Goal: Task Accomplishment & Management: Use online tool/utility

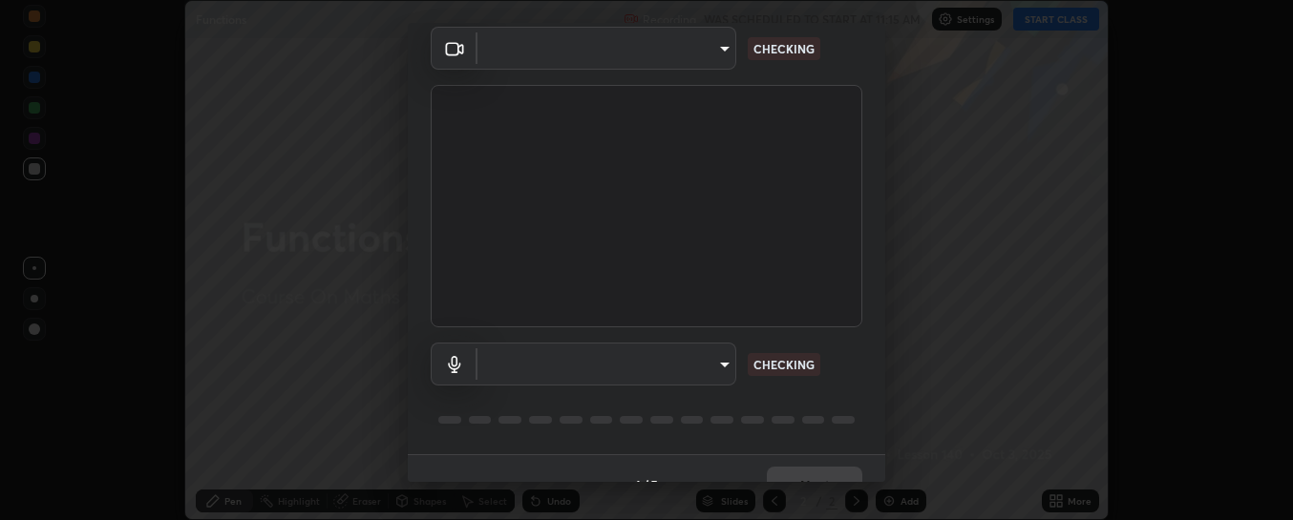
scroll to position [106, 0]
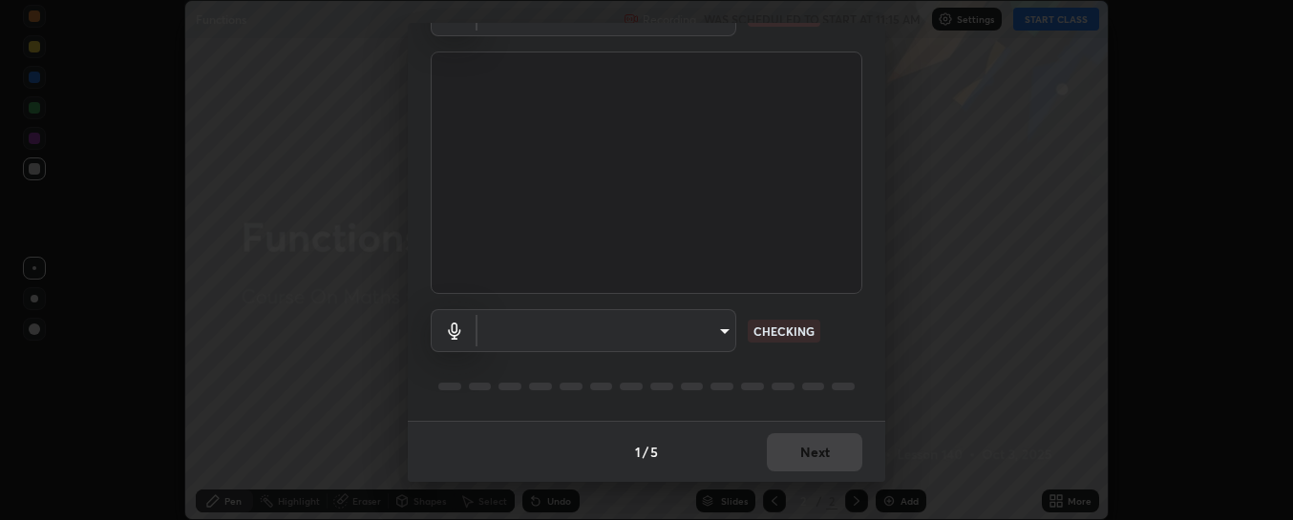
type input "6d3829c99f98afdfe7c29186be8927c2ef9ac3e8f7233b1026567672352cba5b"
click at [717, 324] on body "Erase all Functions Recording WAS SCHEDULED TO START AT 11:15 AM Settings START…" at bounding box center [646, 260] width 1293 height 520
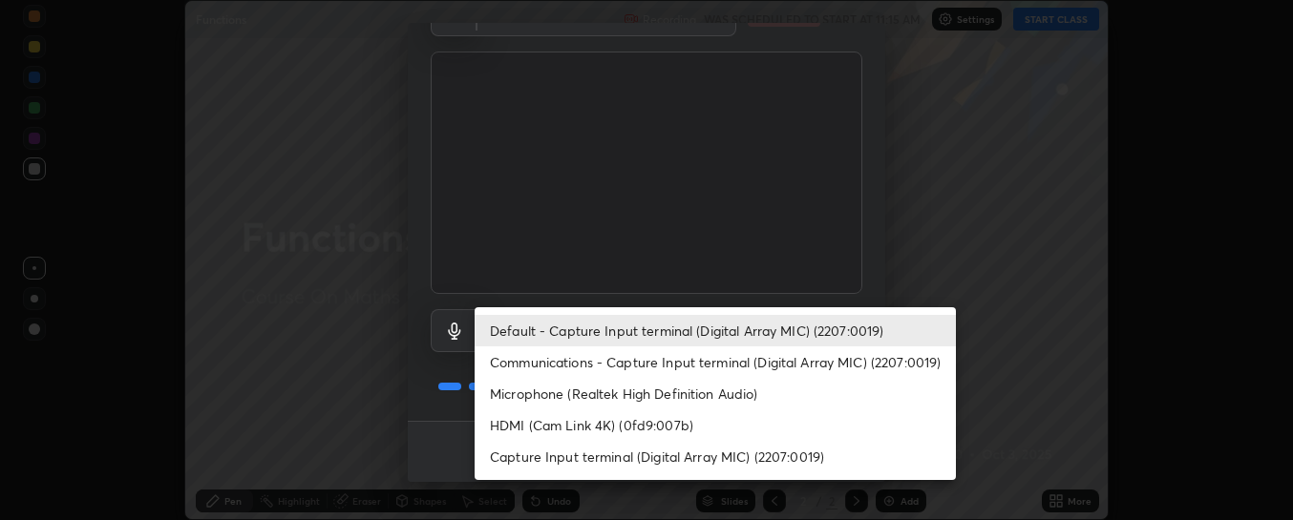
click at [697, 358] on li "Communications - Capture Input terminal (Digital Array MIC) (2207:0019)" at bounding box center [715, 363] width 481 height 32
type input "communications"
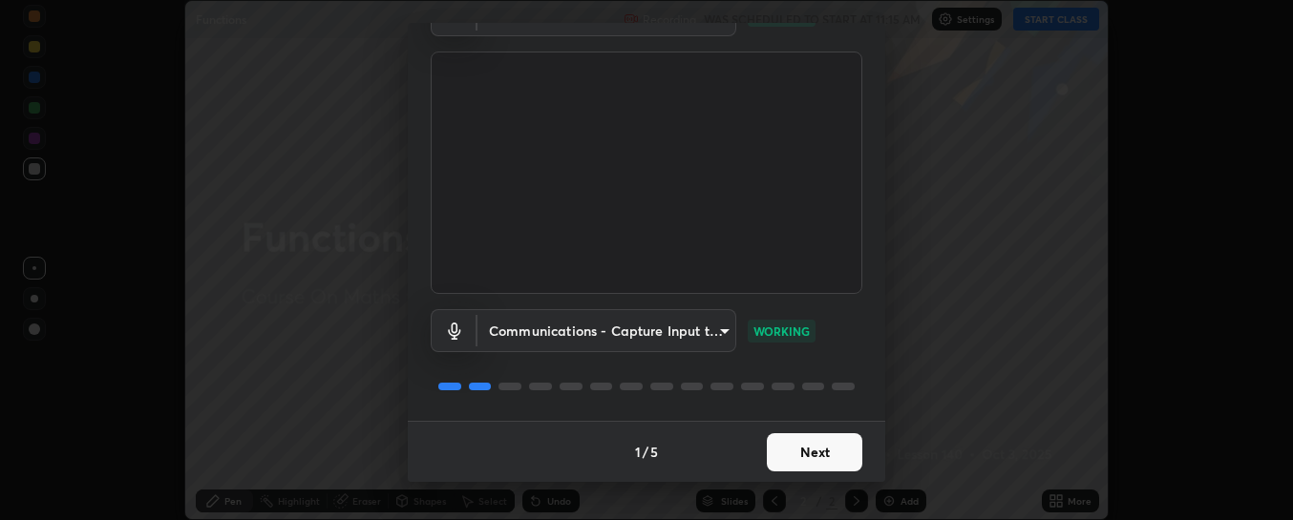
click at [824, 448] on button "Next" at bounding box center [814, 453] width 95 height 38
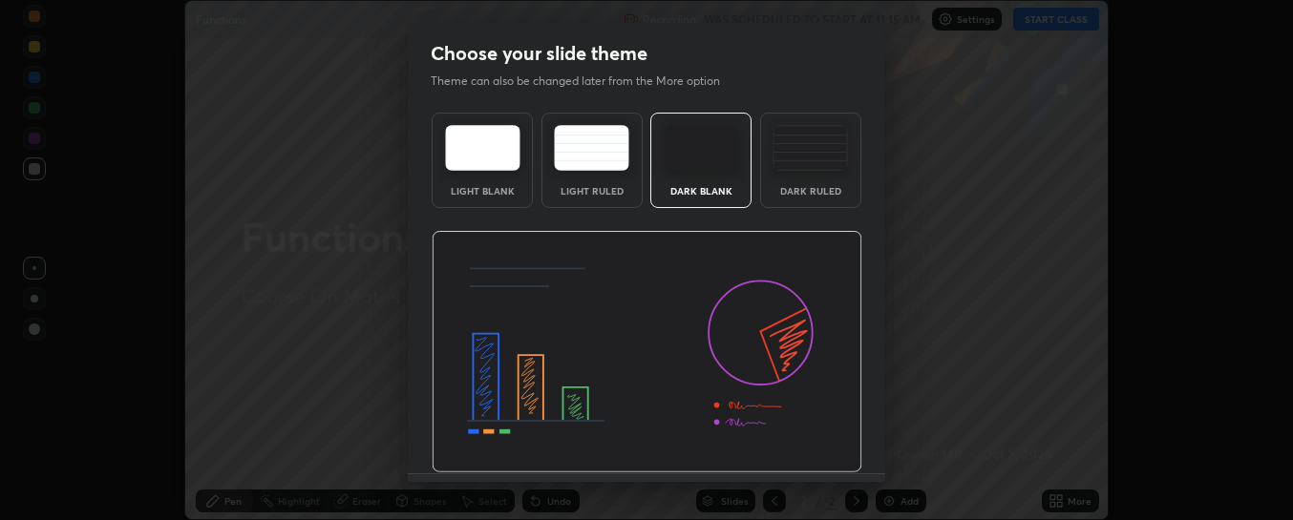
scroll to position [53, 0]
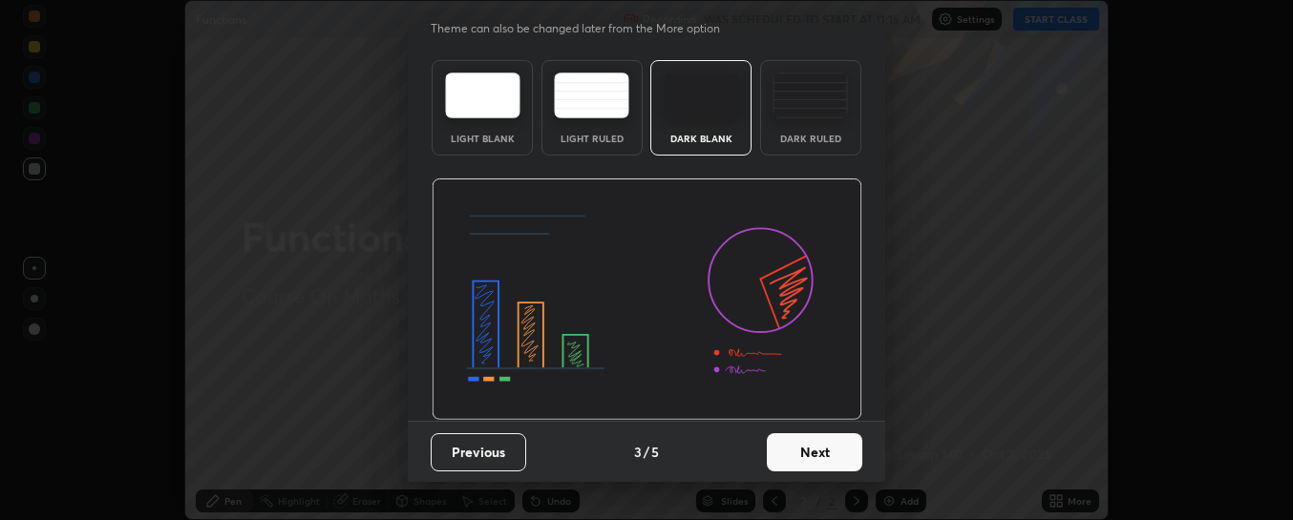
click at [824, 444] on button "Next" at bounding box center [814, 453] width 95 height 38
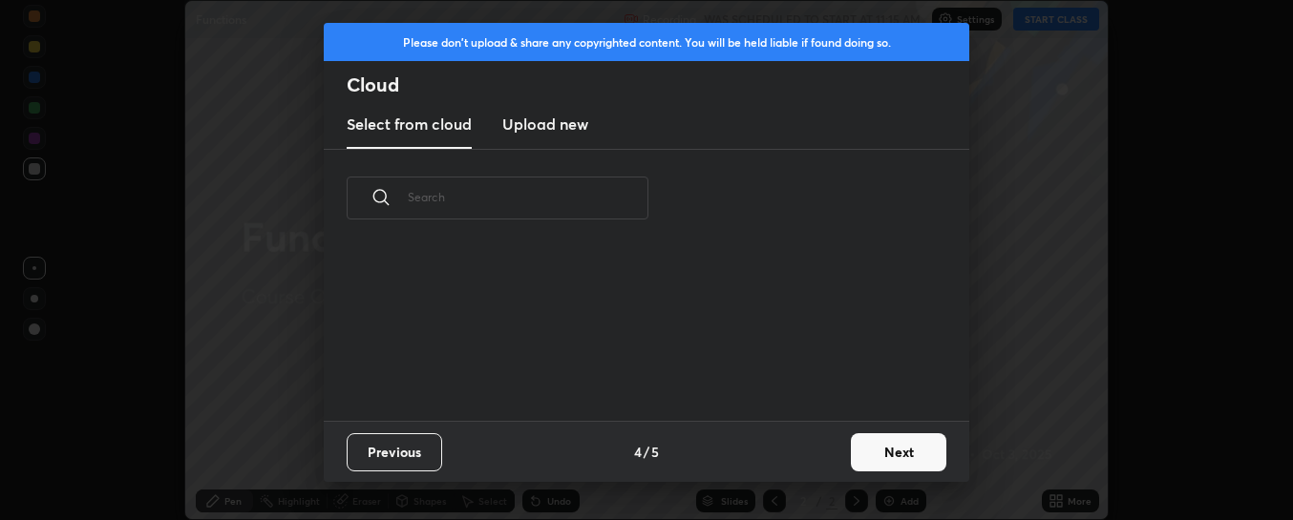
scroll to position [0, 0]
click at [822, 437] on div "Previous 4 / 5 Next" at bounding box center [646, 451] width 645 height 61
click at [867, 450] on button "Next" at bounding box center [898, 453] width 95 height 38
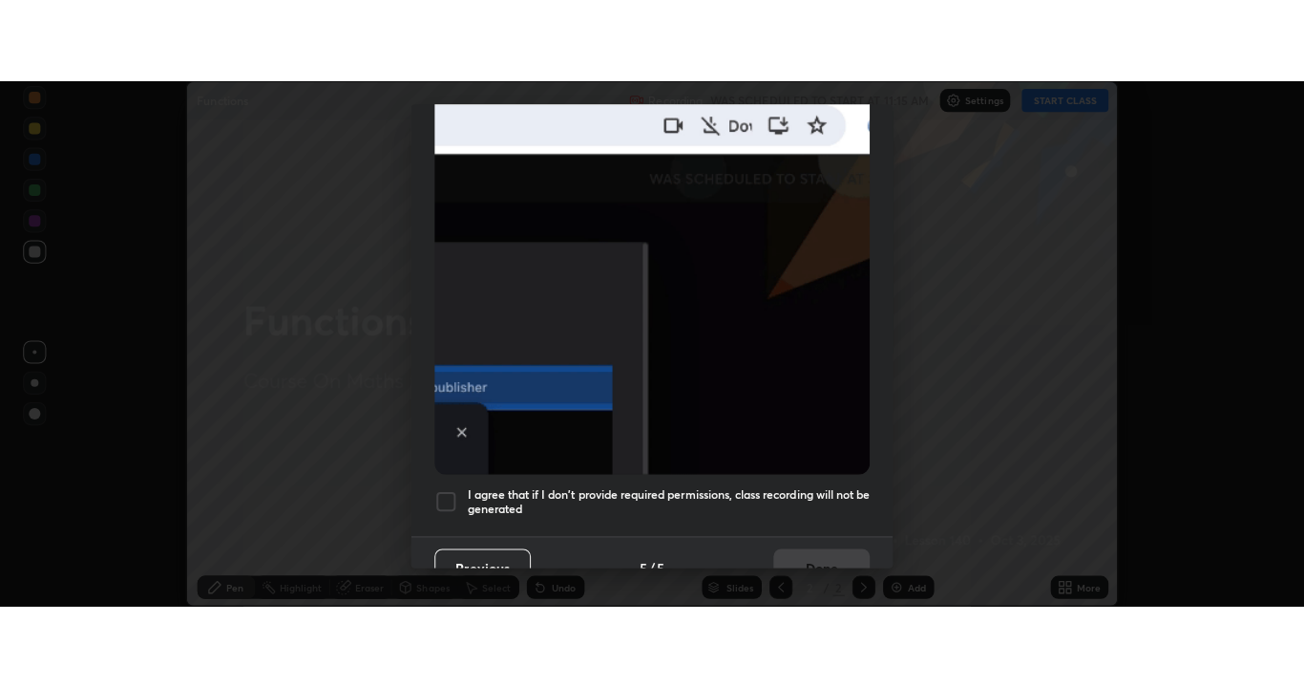
scroll to position [496, 0]
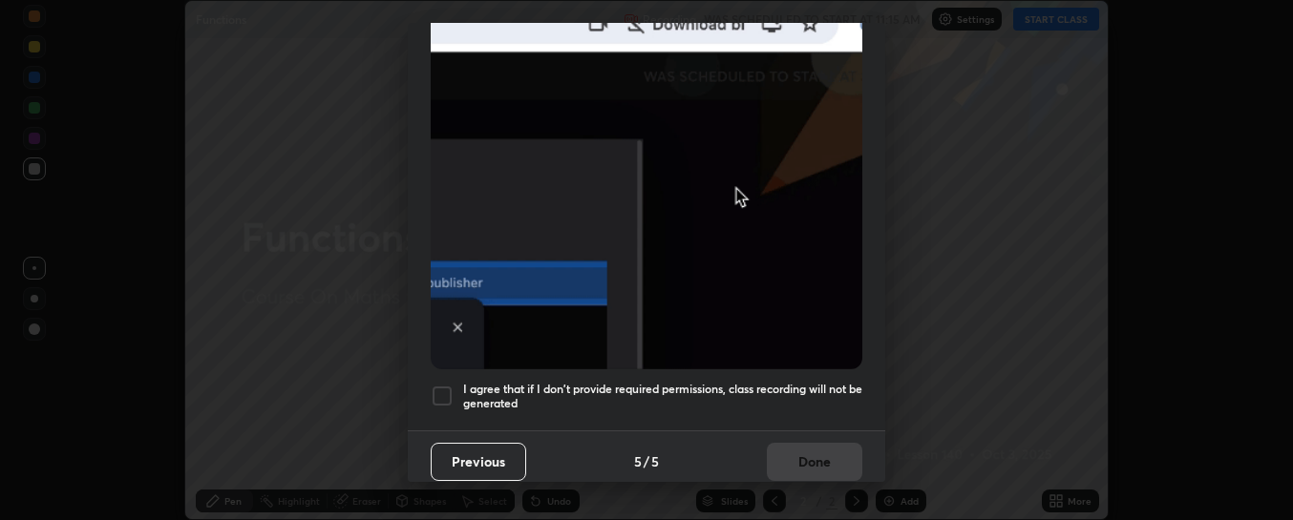
click at [736, 383] on h5 "I agree that if I don't provide required permissions, class recording will not …" at bounding box center [662, 397] width 399 height 30
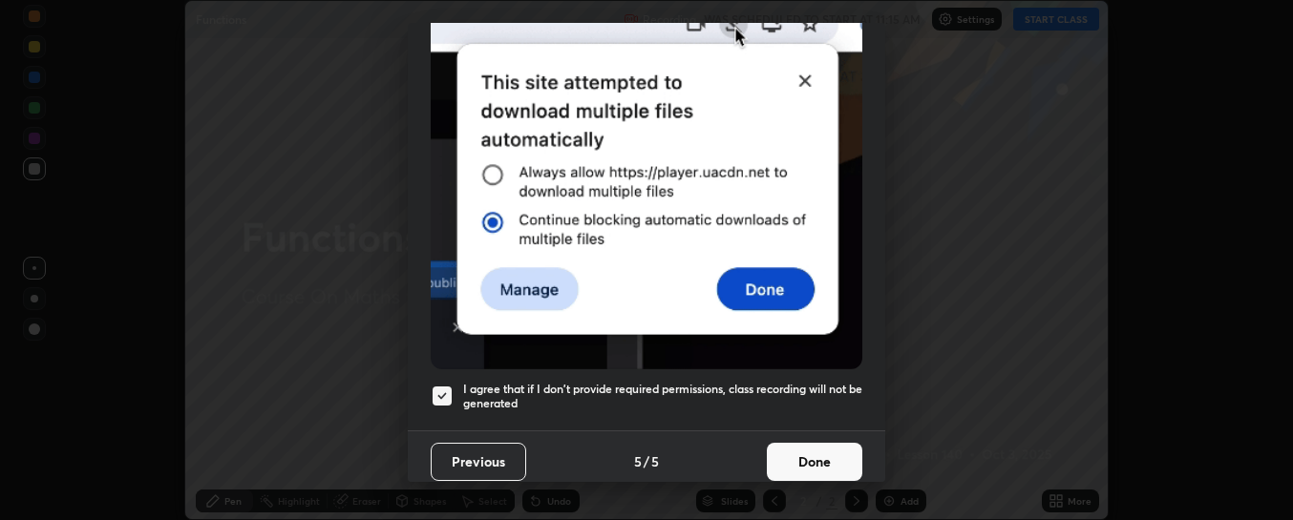
click at [792, 455] on button "Done" at bounding box center [814, 462] width 95 height 38
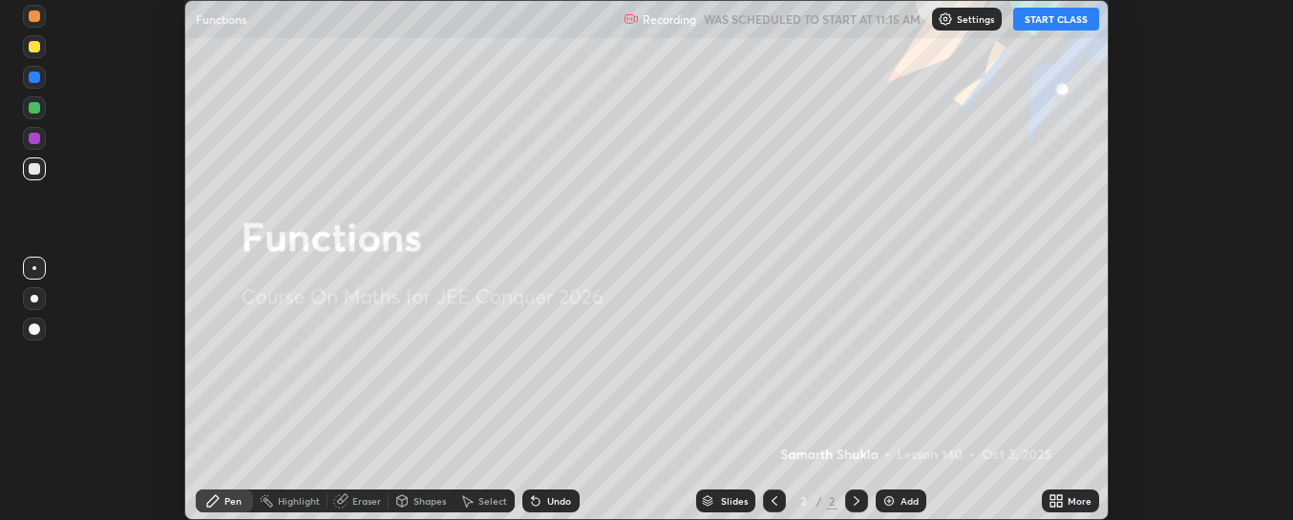
click at [1063, 485] on div "More" at bounding box center [1070, 501] width 57 height 38
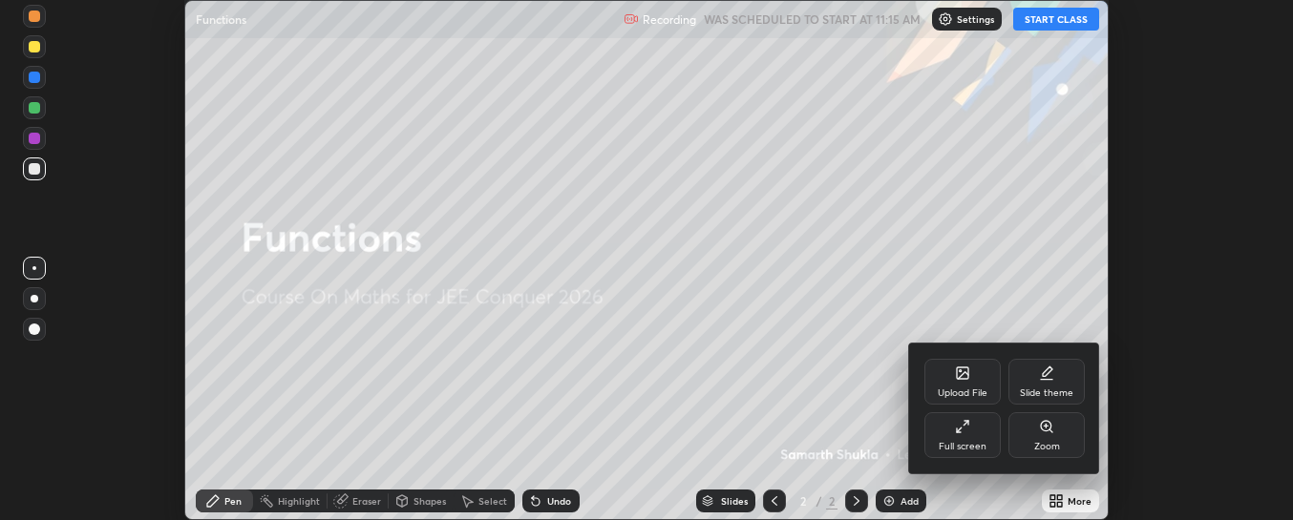
click at [978, 442] on div "Full screen" at bounding box center [963, 447] width 48 height 10
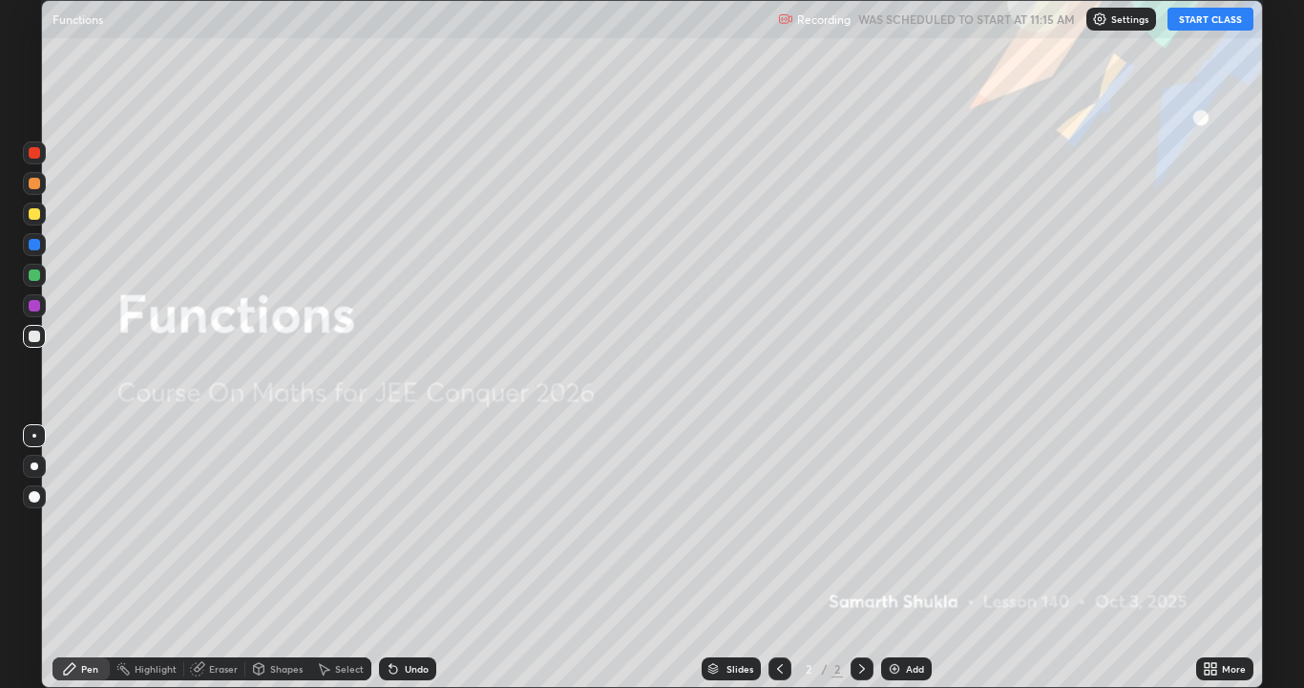
scroll to position [688, 1304]
click at [1195, 22] on button "START CLASS" at bounding box center [1211, 19] width 86 height 23
click at [912, 519] on div "Add" at bounding box center [915, 669] width 18 height 10
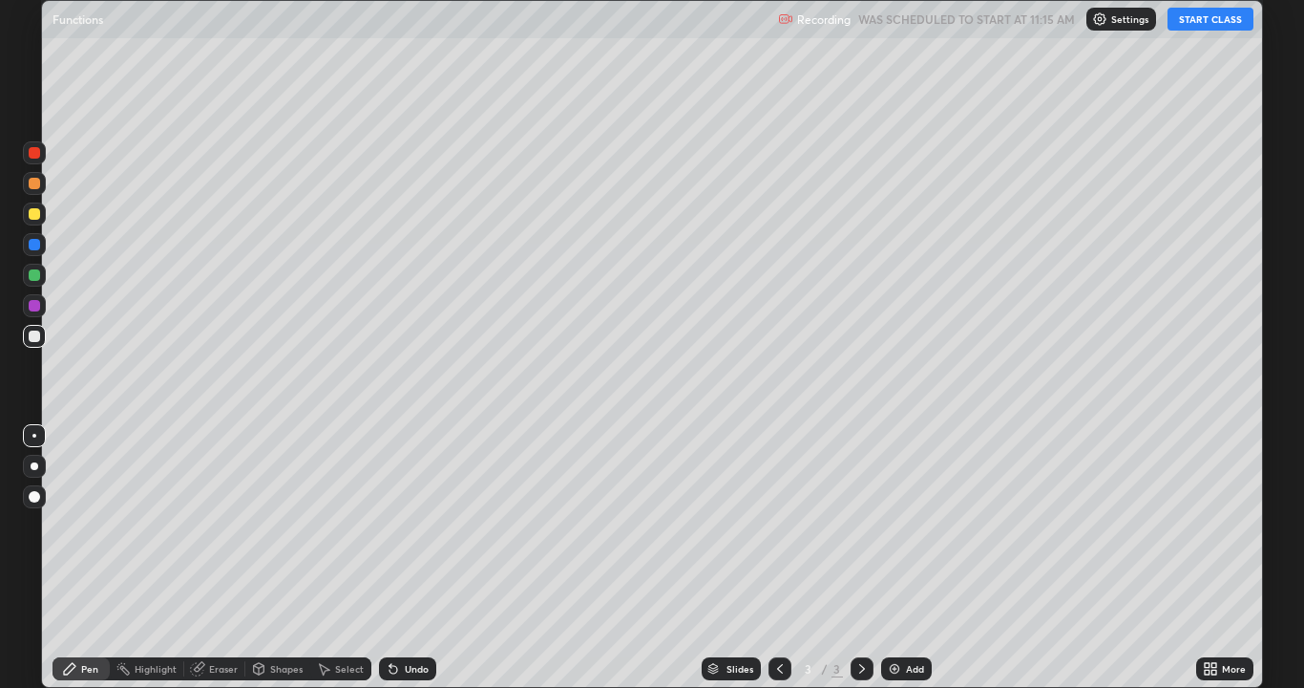
click at [914, 519] on div "Add" at bounding box center [915, 669] width 18 height 10
click at [43, 223] on div at bounding box center [34, 214] width 23 height 31
click at [915, 519] on div "Add" at bounding box center [915, 669] width 18 height 10
click at [34, 154] on div at bounding box center [34, 152] width 11 height 11
click at [25, 153] on div at bounding box center [34, 152] width 23 height 23
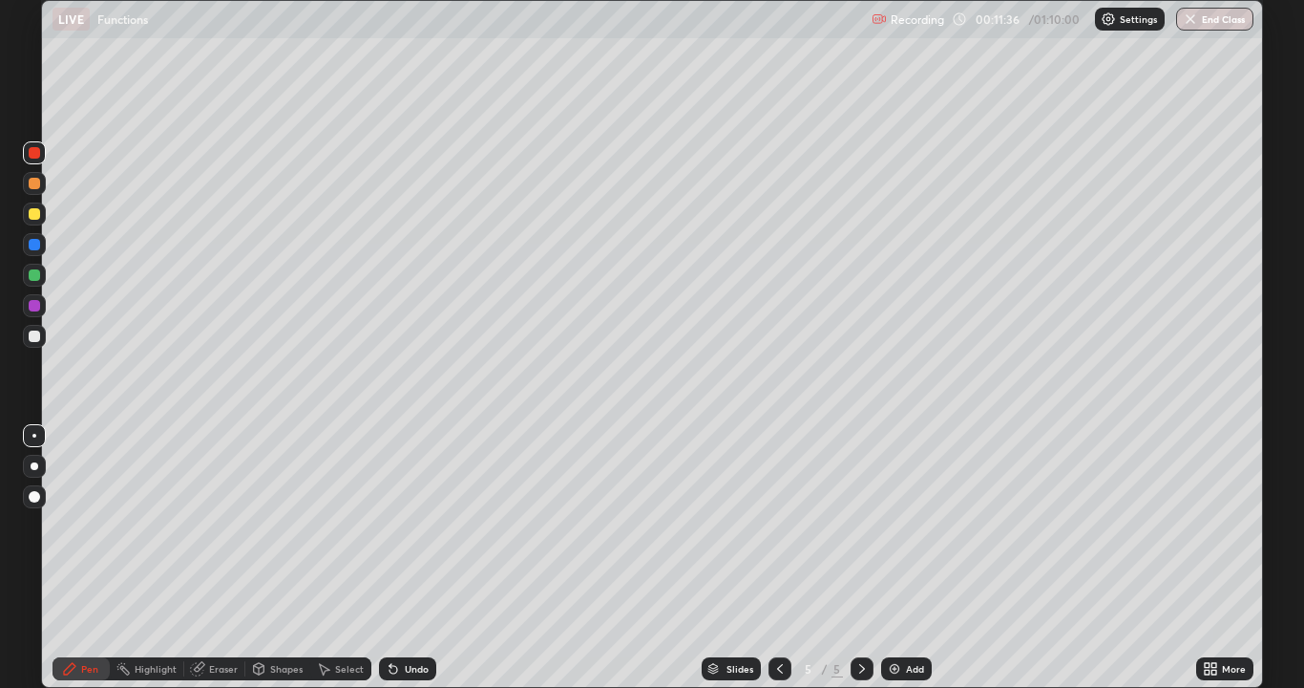
click at [35, 153] on div at bounding box center [34, 152] width 11 height 11
click at [202, 519] on icon at bounding box center [197, 669] width 12 height 12
click at [84, 519] on div "Pen" at bounding box center [81, 668] width 57 height 23
click at [196, 519] on icon at bounding box center [197, 669] width 12 height 12
click at [348, 519] on div "Select" at bounding box center [349, 669] width 29 height 10
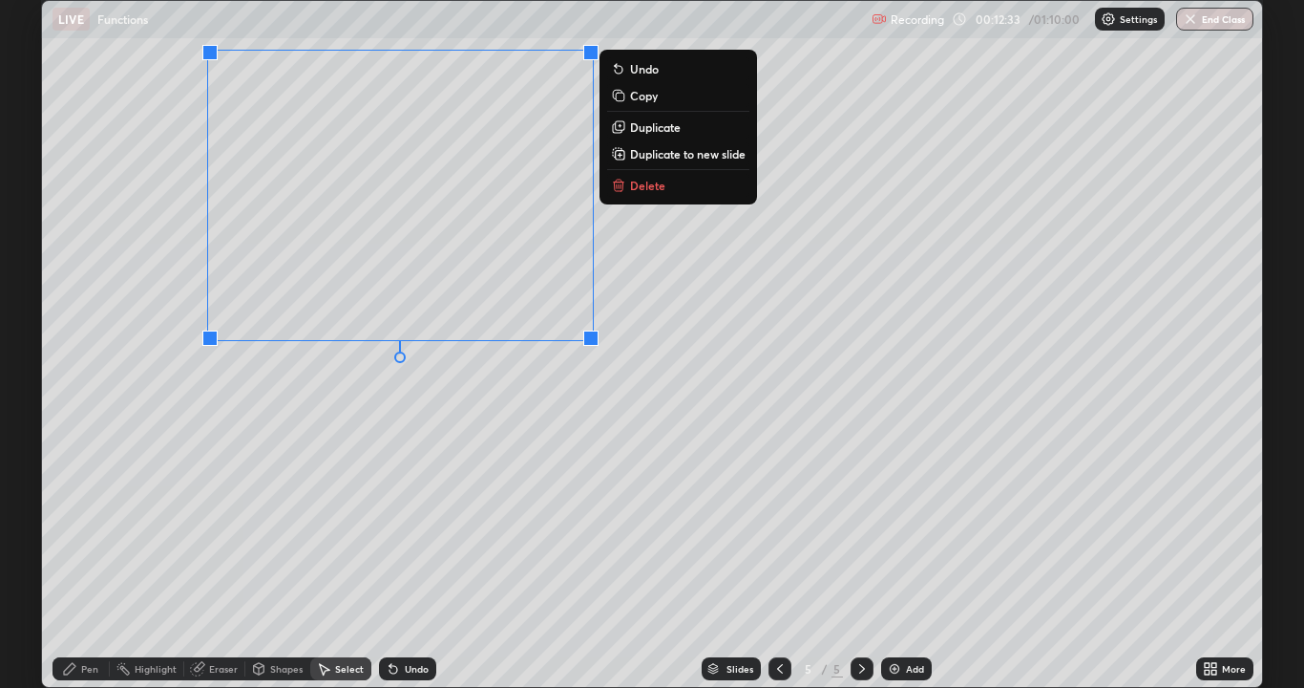
click at [635, 181] on p "Delete" at bounding box center [647, 185] width 35 height 15
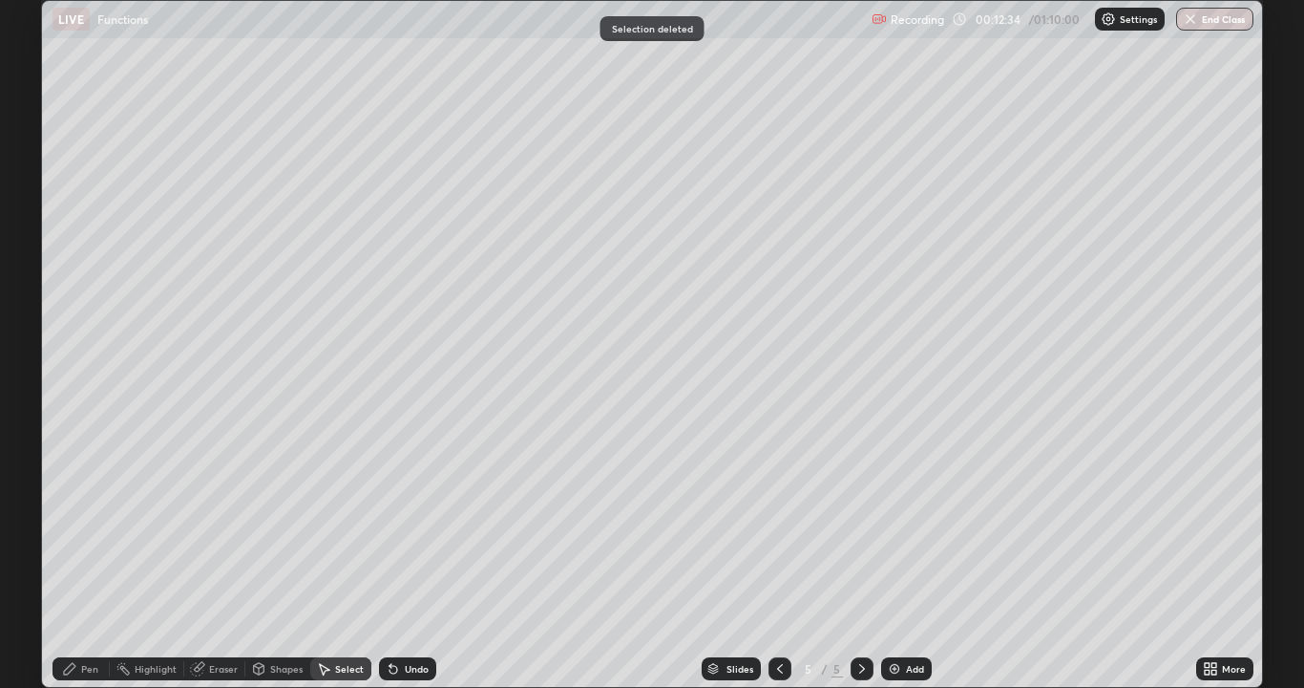
click at [80, 519] on div "Pen" at bounding box center [81, 668] width 57 height 23
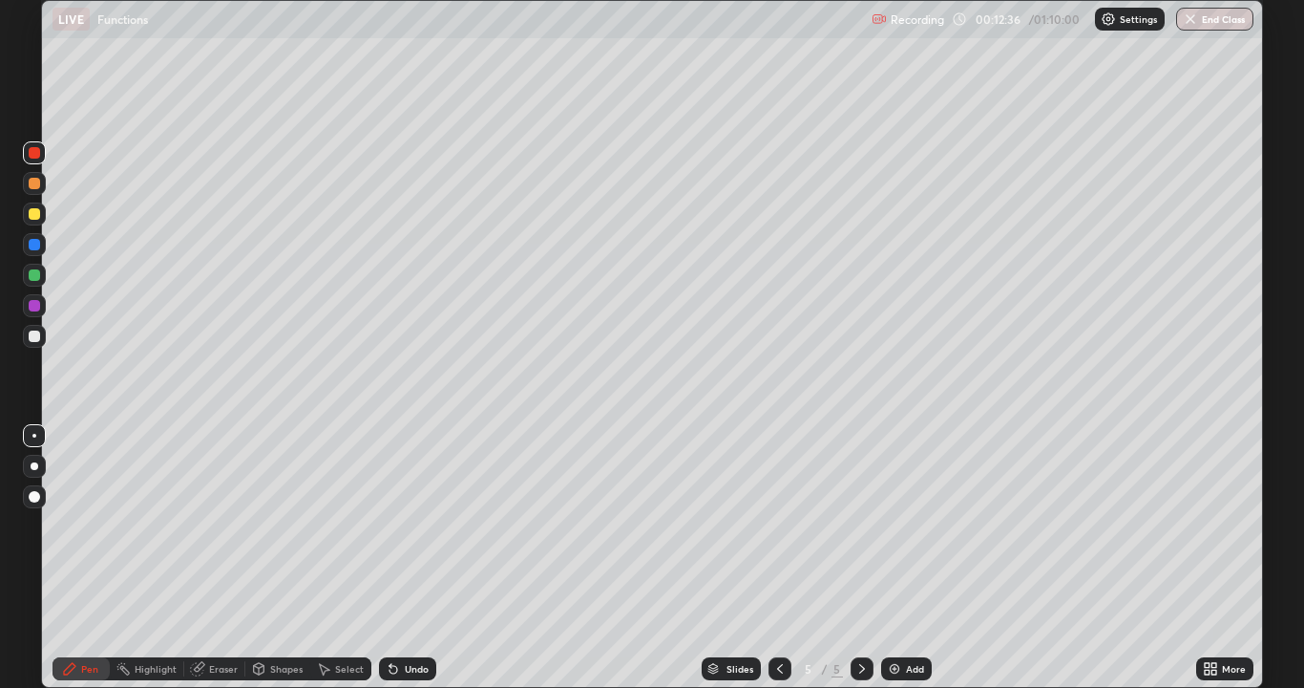
click at [37, 214] on div at bounding box center [34, 213] width 11 height 11
click at [223, 519] on div "Eraser" at bounding box center [223, 669] width 29 height 10
click at [90, 519] on div "Pen" at bounding box center [89, 669] width 17 height 10
click at [913, 519] on div "Add" at bounding box center [915, 669] width 18 height 10
click at [778, 519] on icon at bounding box center [779, 668] width 15 height 15
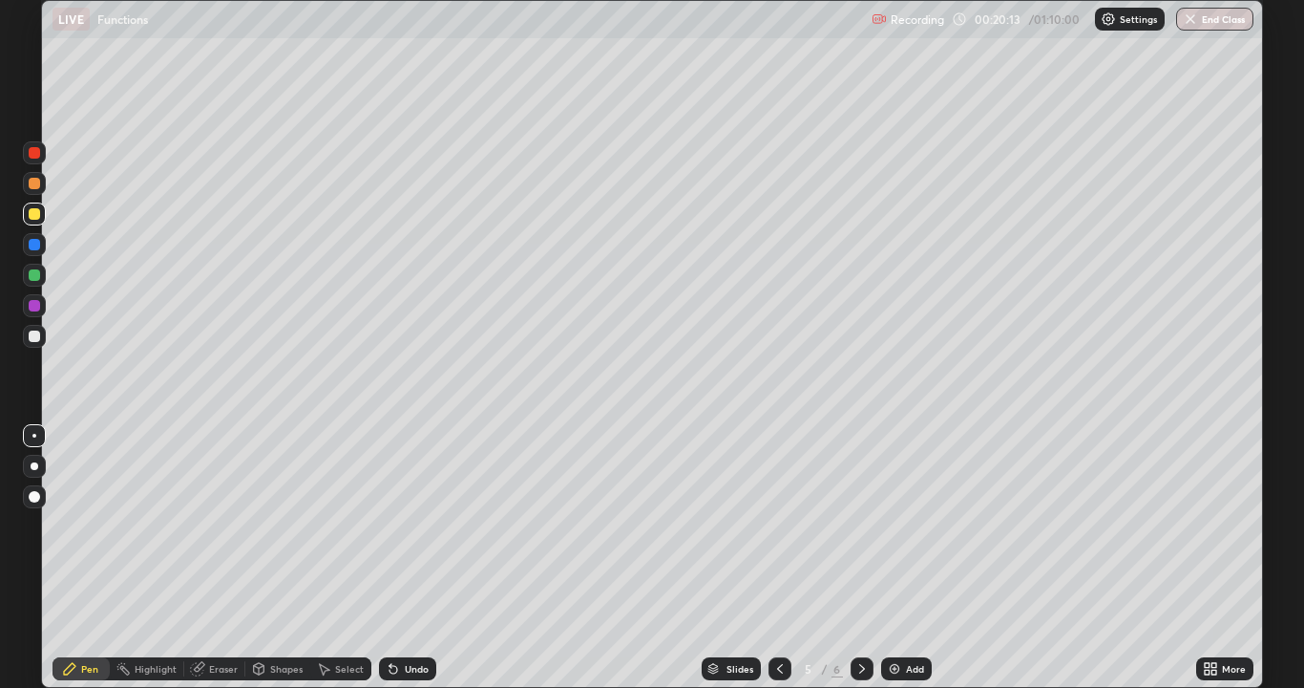
click at [239, 519] on div "Eraser" at bounding box center [214, 668] width 61 height 23
click at [92, 519] on div "Pen" at bounding box center [89, 669] width 17 height 10
click at [39, 275] on div at bounding box center [34, 274] width 11 height 11
click at [893, 519] on img at bounding box center [894, 668] width 15 height 15
click at [778, 519] on icon at bounding box center [779, 668] width 15 height 15
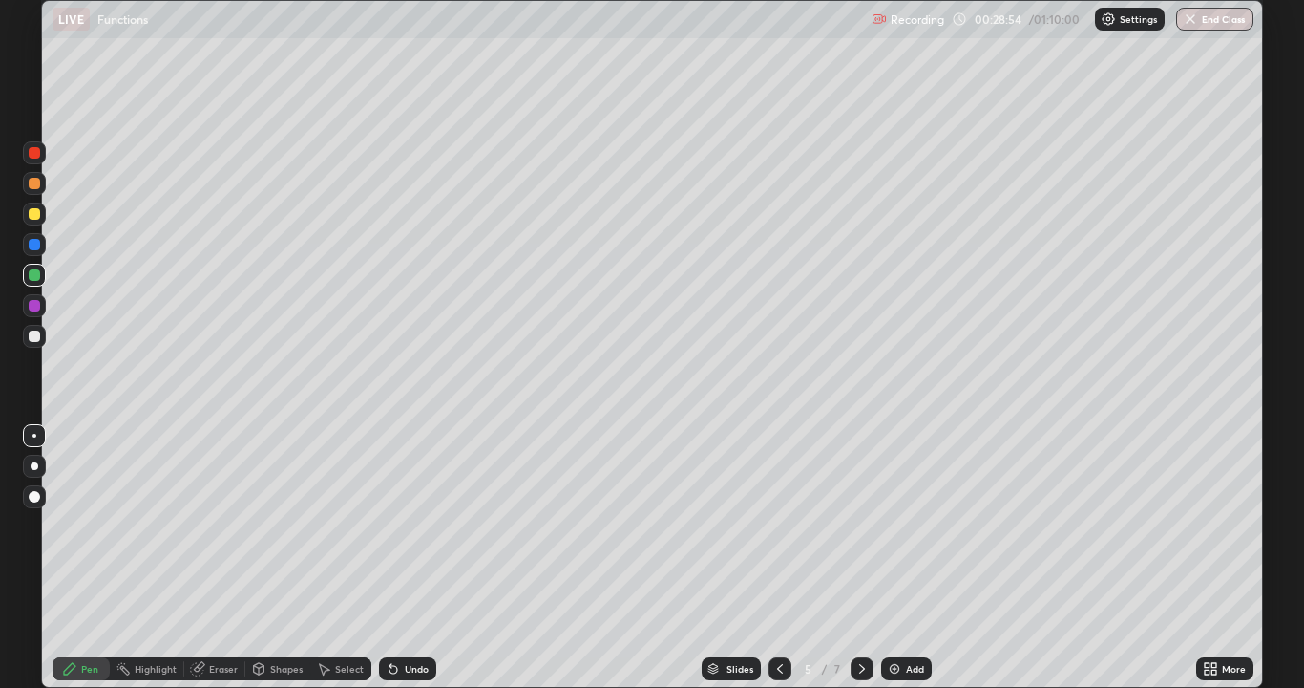
click at [851, 519] on div at bounding box center [862, 668] width 23 height 23
click at [333, 519] on div "Select" at bounding box center [340, 668] width 61 height 23
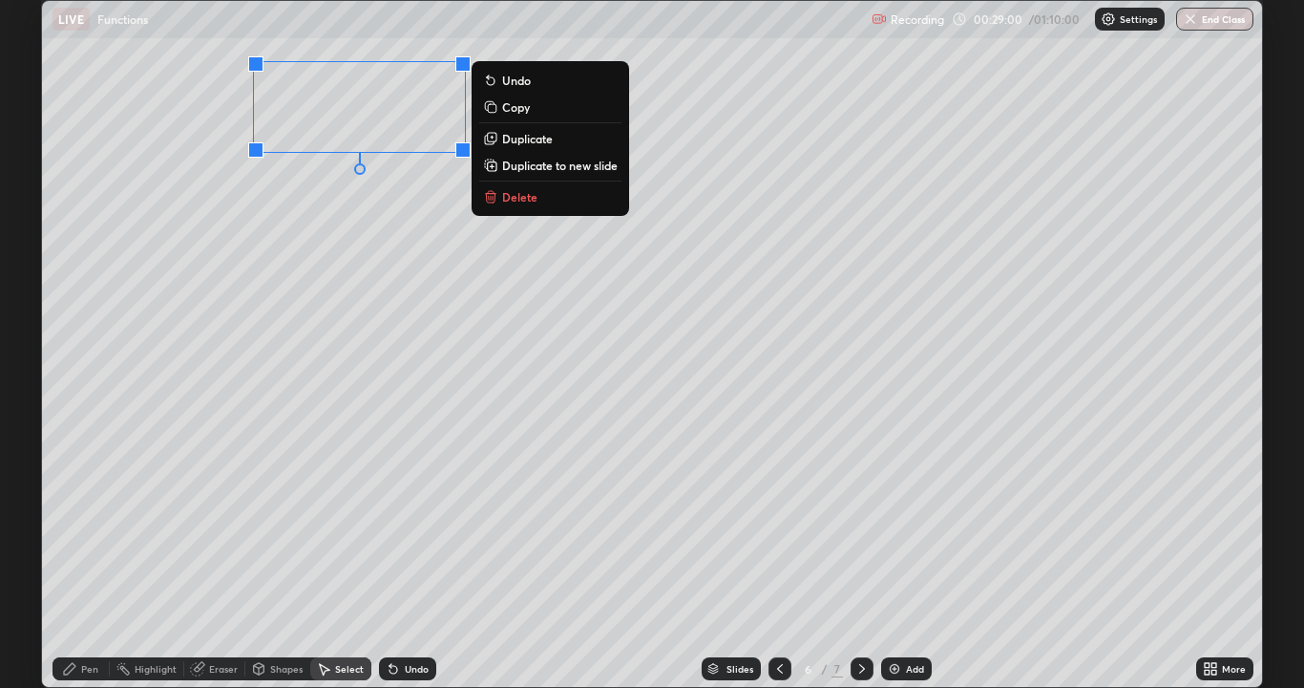
click at [551, 191] on button "Delete" at bounding box center [550, 196] width 142 height 23
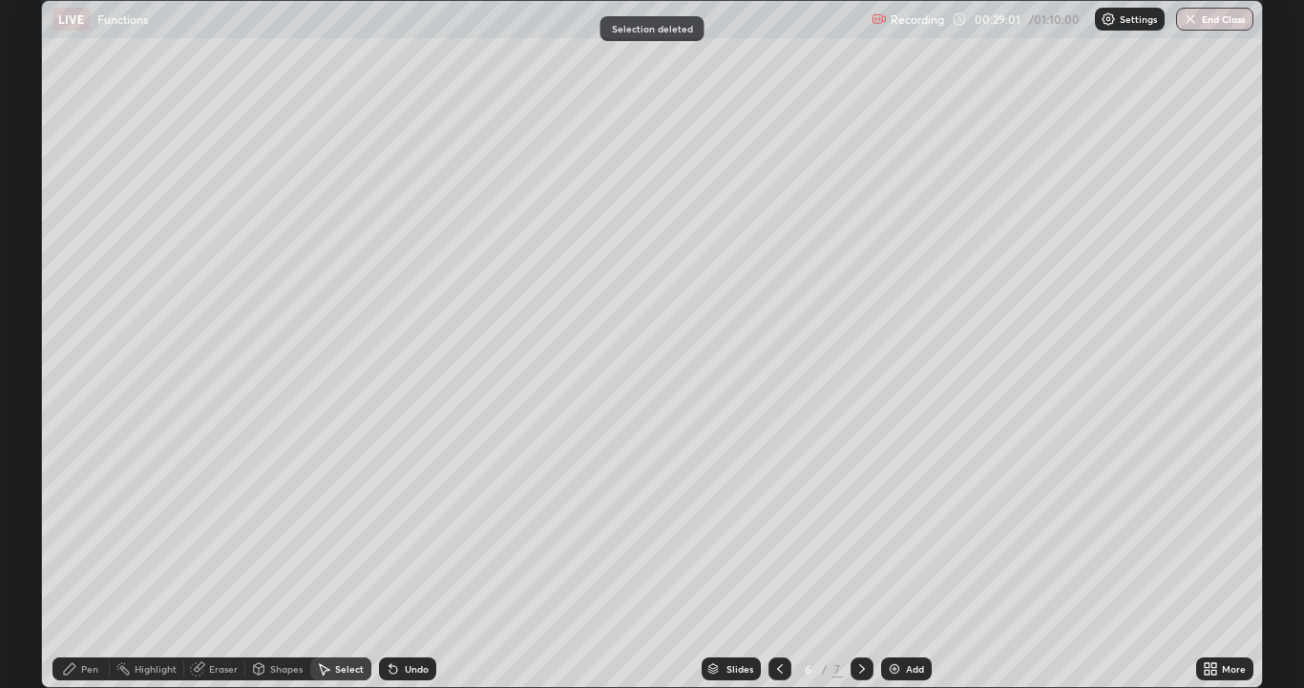
click at [83, 519] on div "Pen" at bounding box center [89, 669] width 17 height 10
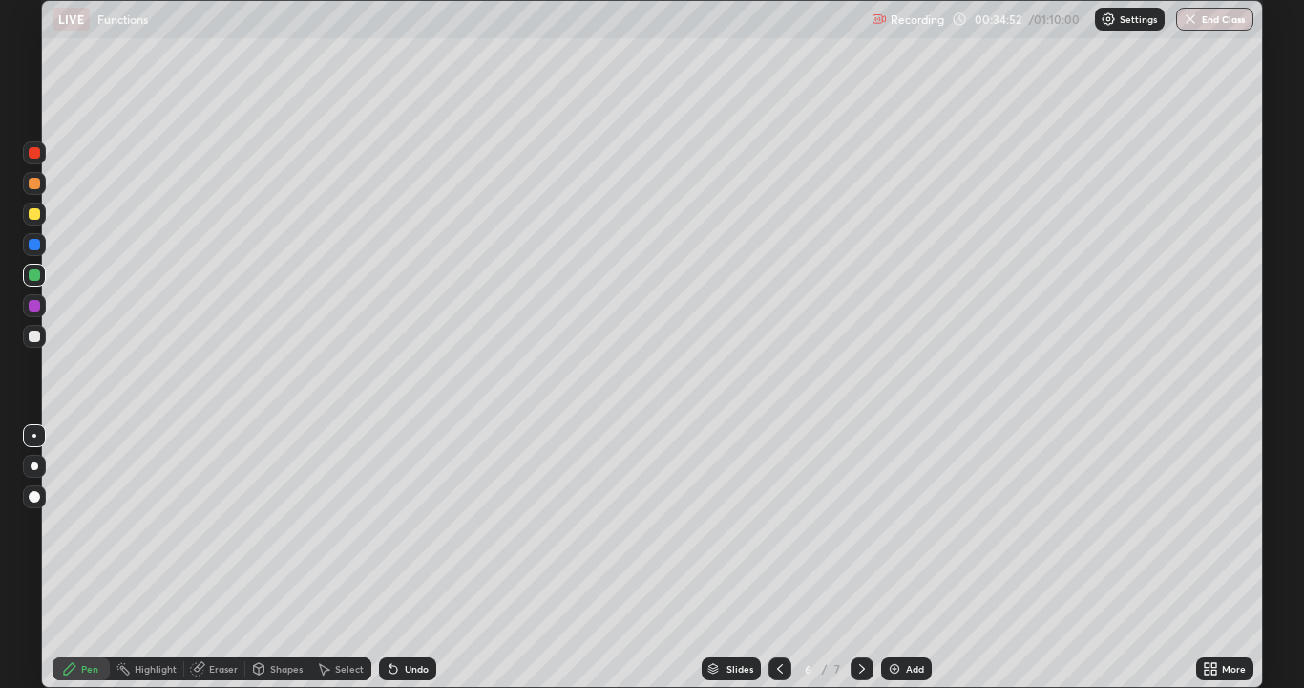
click at [35, 155] on div at bounding box center [34, 152] width 11 height 11
click at [38, 217] on div at bounding box center [34, 213] width 11 height 11
click at [211, 519] on div "Eraser" at bounding box center [223, 669] width 29 height 10
click at [74, 519] on div "Pen" at bounding box center [81, 668] width 57 height 23
click at [34, 154] on div at bounding box center [34, 152] width 11 height 11
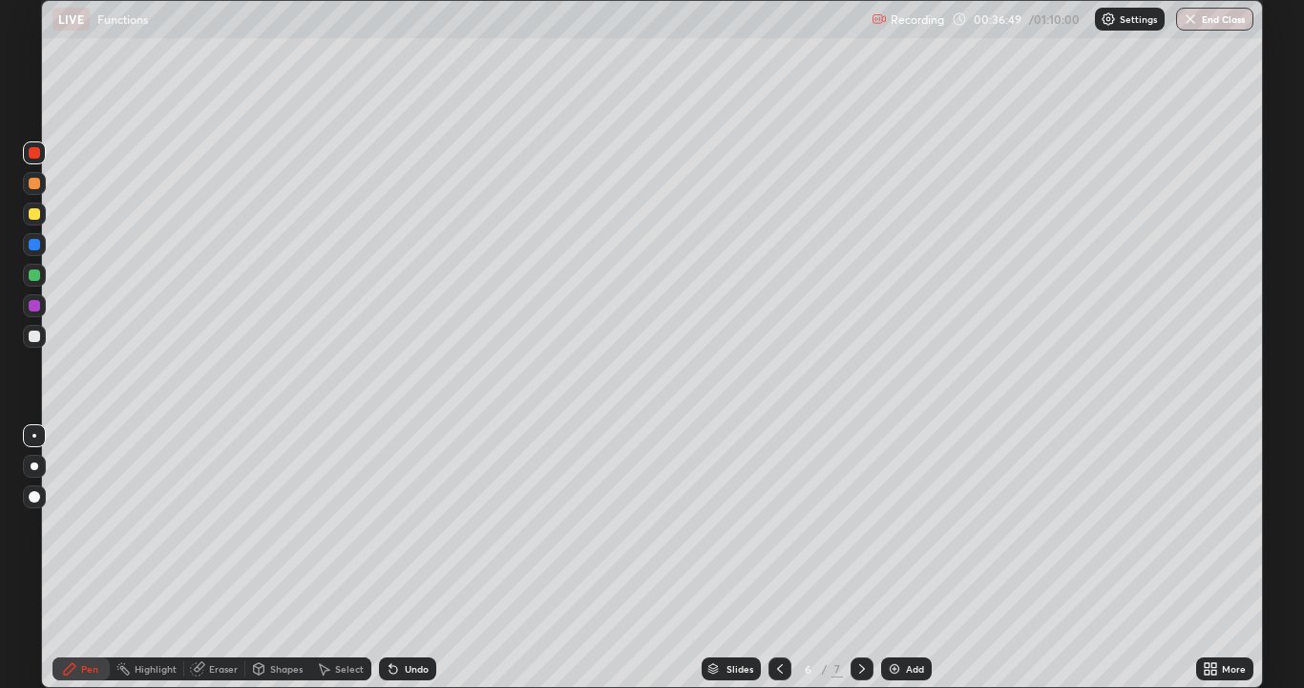
click at [30, 218] on div at bounding box center [34, 213] width 11 height 11
click at [30, 144] on div at bounding box center [34, 152] width 23 height 23
click at [38, 217] on div at bounding box center [34, 213] width 11 height 11
click at [32, 153] on div at bounding box center [34, 152] width 11 height 11
click at [201, 519] on icon at bounding box center [199, 667] width 11 height 10
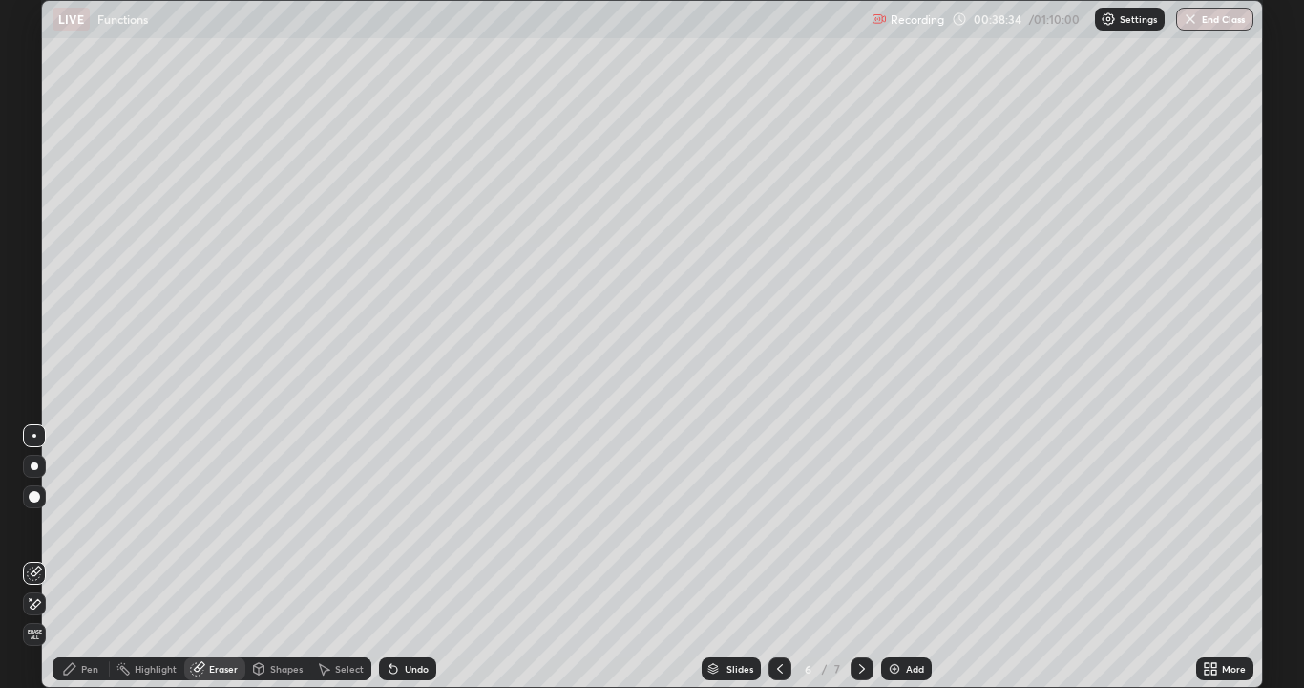
click at [87, 519] on div "Pen" at bounding box center [81, 668] width 57 height 23
click at [35, 215] on div at bounding box center [34, 213] width 11 height 11
click at [886, 519] on div "Add" at bounding box center [906, 668] width 51 height 23
click at [33, 160] on div at bounding box center [34, 152] width 23 height 23
click at [35, 267] on div at bounding box center [34, 275] width 23 height 23
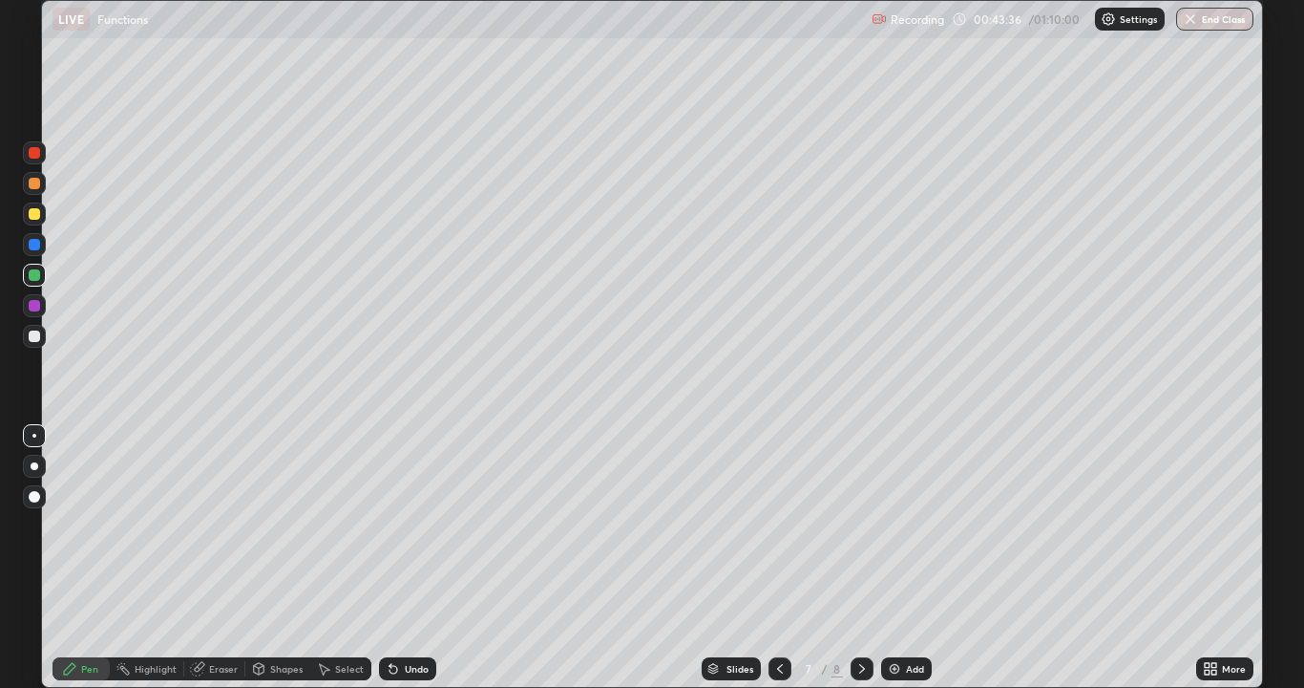
click at [37, 218] on div at bounding box center [34, 213] width 11 height 11
click at [1238, 22] on button "End Class" at bounding box center [1214, 19] width 77 height 23
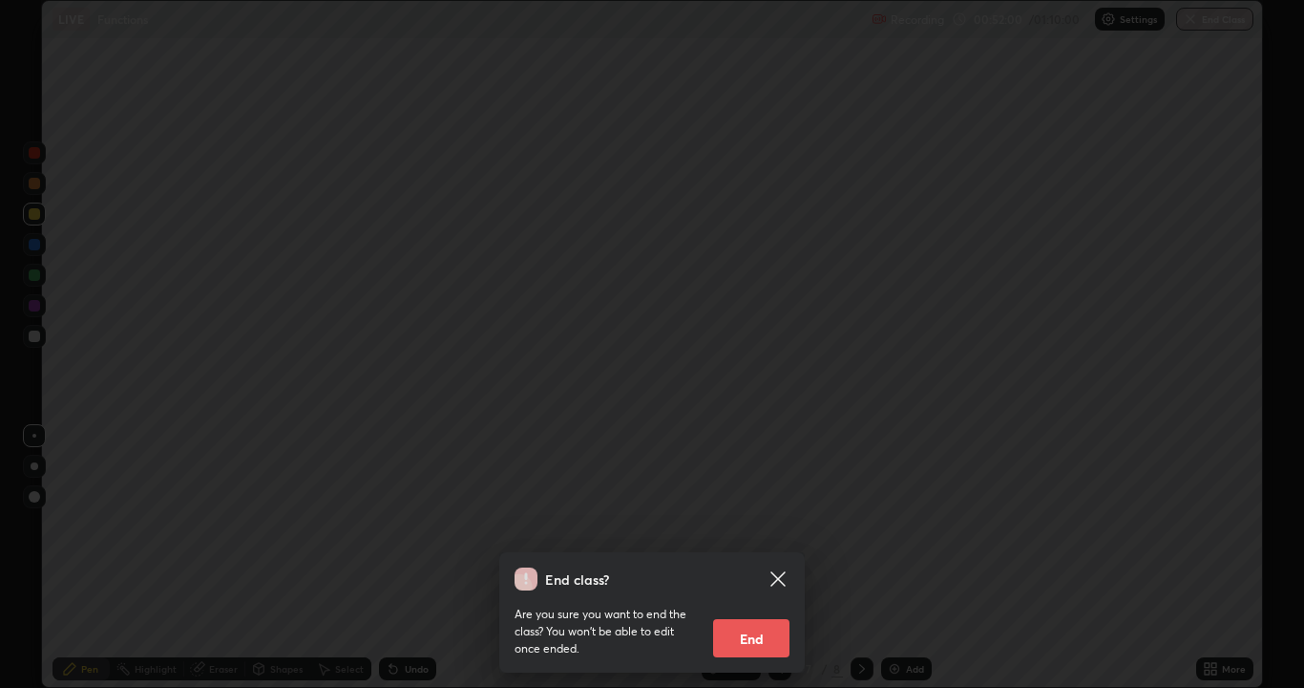
click at [768, 519] on button "End" at bounding box center [751, 638] width 76 height 38
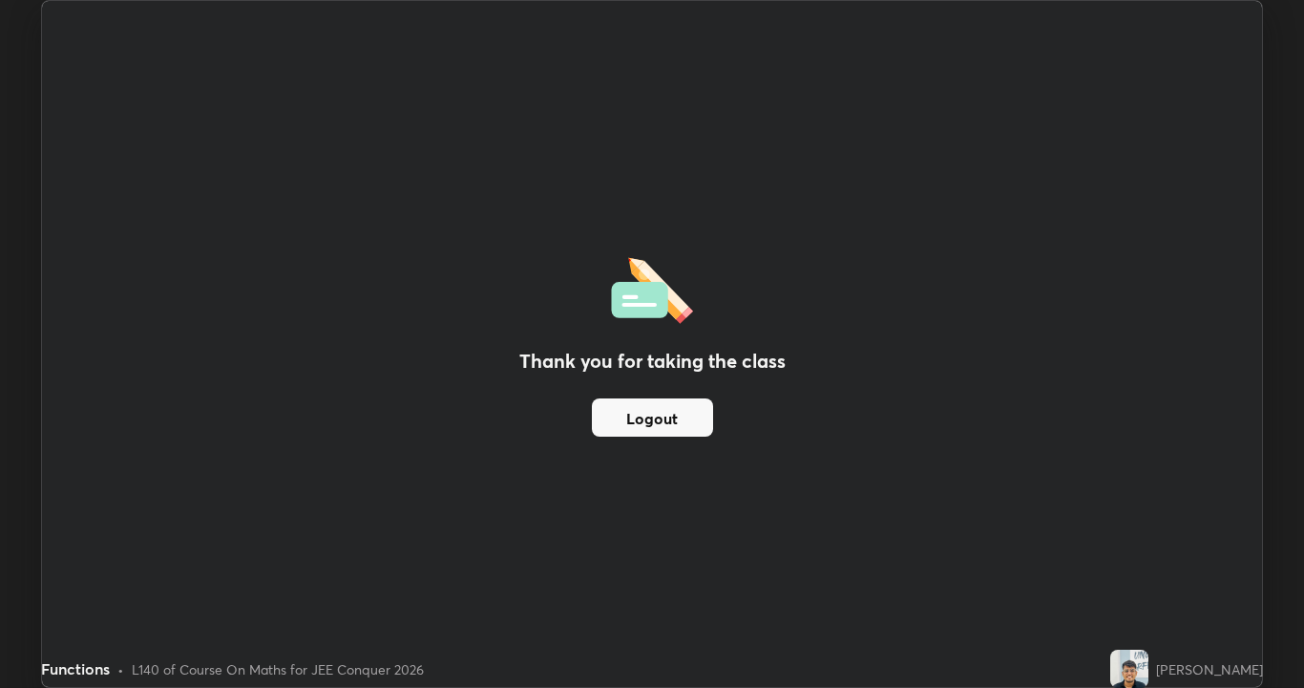
click at [674, 419] on button "Logout" at bounding box center [652, 417] width 121 height 38
